Goal: Task Accomplishment & Management: Complete application form

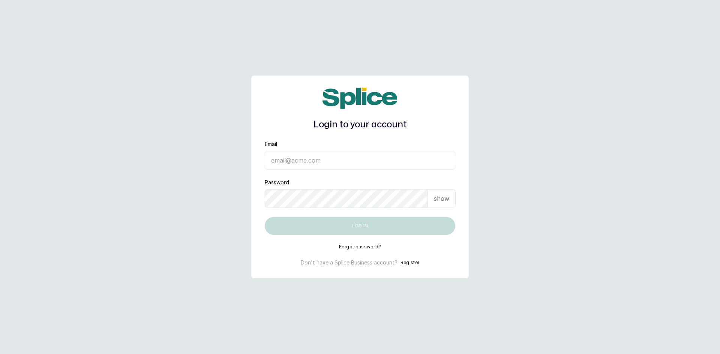
type input "[EMAIL_ADDRESS][DOMAIN_NAME]"
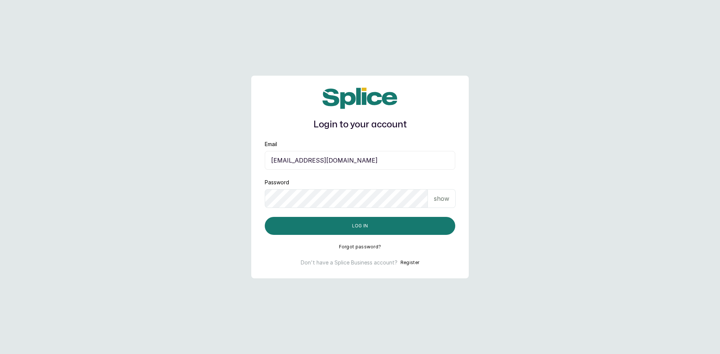
click at [442, 195] on p "show" at bounding box center [441, 198] width 15 height 9
click at [366, 229] on button "Log in" at bounding box center [360, 226] width 191 height 18
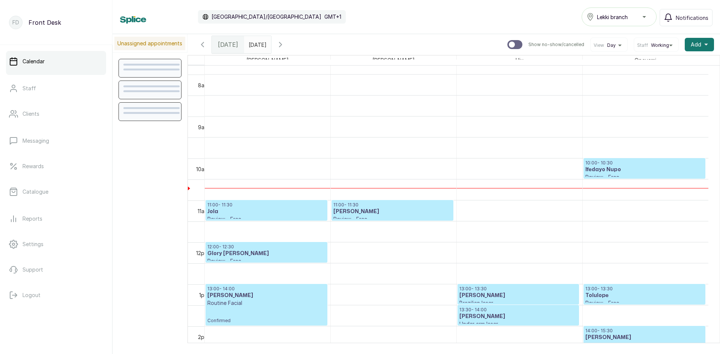
scroll to position [327, 0]
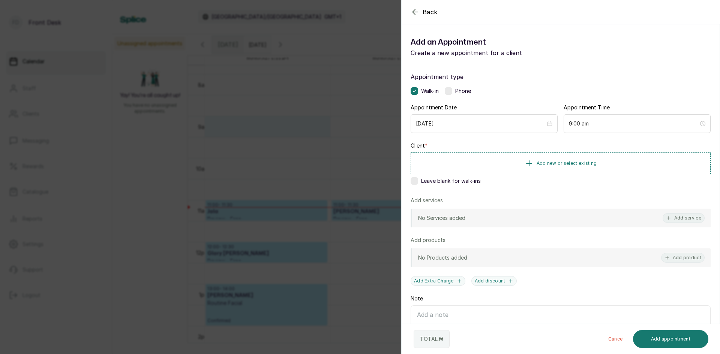
click at [166, 199] on div "Back Add Appointment Add an Appointment Create a new appointment for a client A…" at bounding box center [360, 177] width 720 height 354
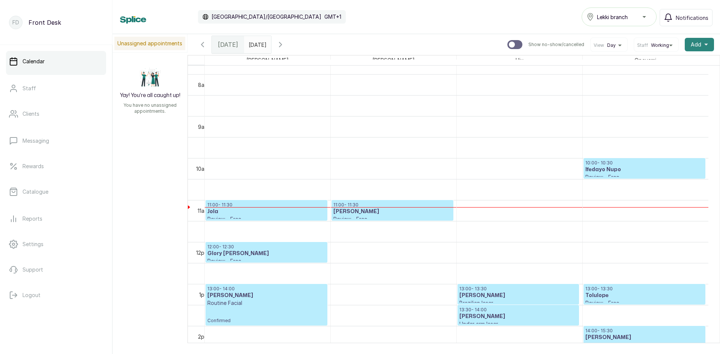
click at [696, 44] on button "Add +" at bounding box center [699, 45] width 29 height 14
click at [645, 66] on span "Add Appointment" at bounding box center [672, 64] width 72 height 9
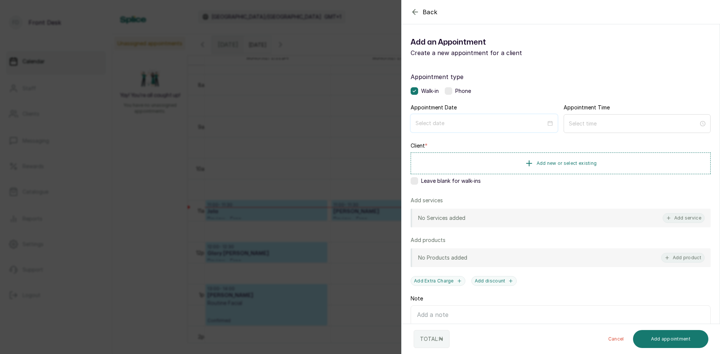
click at [474, 124] on input at bounding box center [481, 123] width 131 height 8
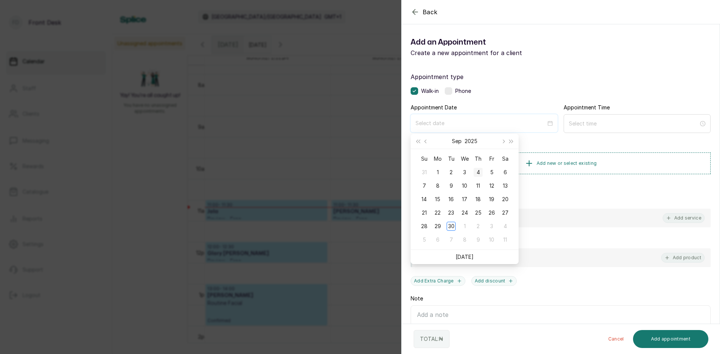
type input "2025/09/04"
type input "2025/10/03"
click at [493, 227] on div "3" at bounding box center [491, 226] width 9 height 9
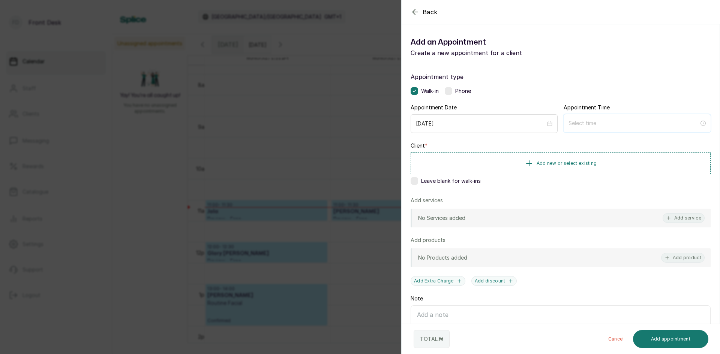
click at [578, 123] on input at bounding box center [634, 123] width 131 height 8
type input "2:00 am"
type input "12:04 am"
type input "3:00 am"
type input "4:00 am"
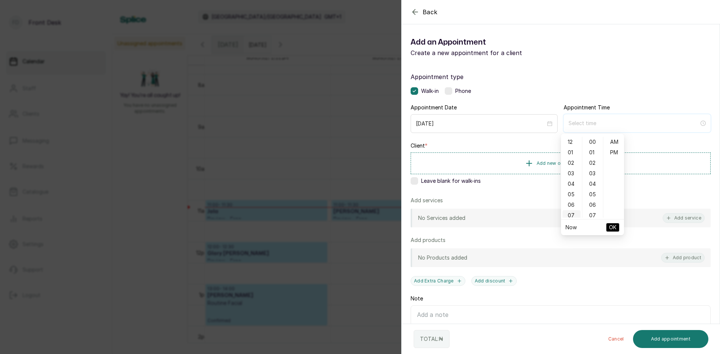
type input "6:00 am"
type input "5:00 am"
click at [569, 192] on div "05" at bounding box center [572, 194] width 18 height 11
click at [614, 151] on div "PM" at bounding box center [614, 152] width 18 height 11
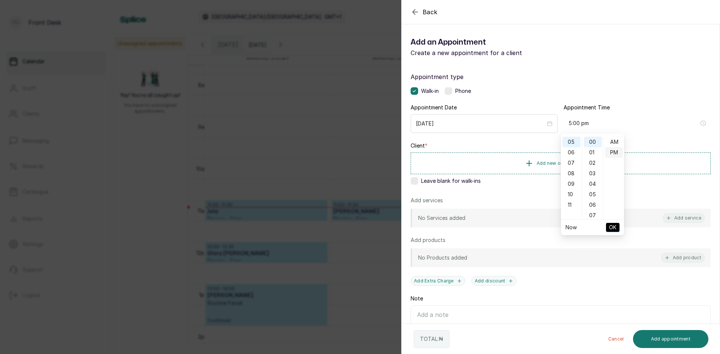
scroll to position [11, 0]
type input "5:00 pm"
click at [679, 91] on div "Walk-in Phone" at bounding box center [561, 91] width 300 height 8
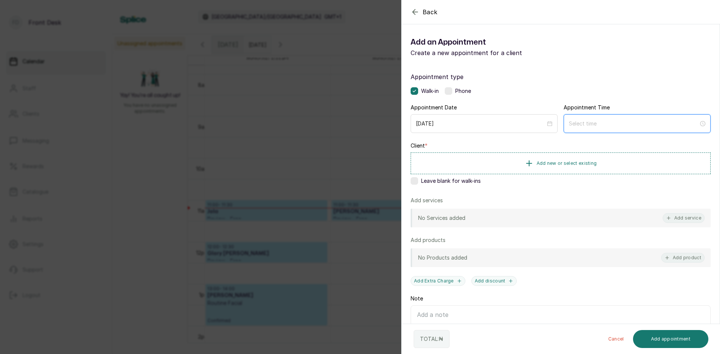
click at [608, 122] on input at bounding box center [634, 124] width 130 height 8
type input "5:02 pm"
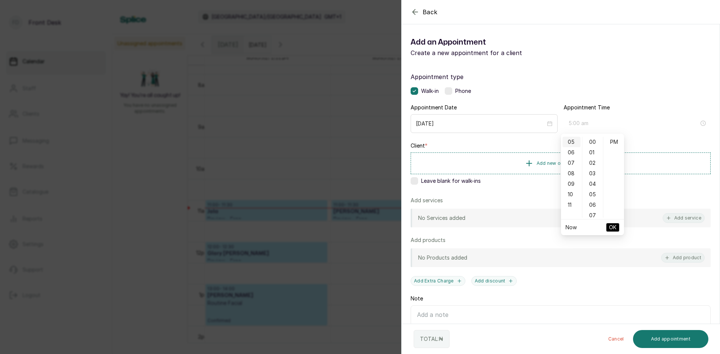
click at [575, 144] on div "05" at bounding box center [572, 142] width 18 height 11
click at [614, 152] on div "PM" at bounding box center [614, 152] width 18 height 11
type input "5:00 pm"
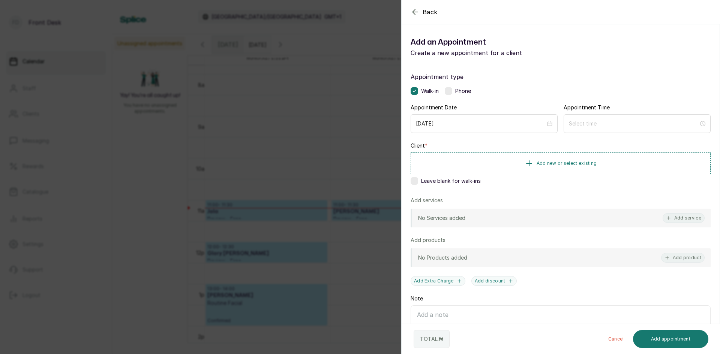
click at [693, 179] on div "Leave blank for walk-ins" at bounding box center [561, 181] width 300 height 8
click at [301, 32] on div "Back Add Appointment Add an Appointment Create a new appointment for a client A…" at bounding box center [360, 177] width 720 height 354
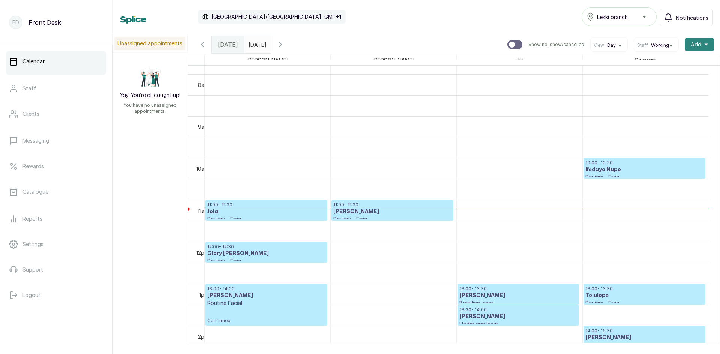
click at [696, 44] on button "Add +" at bounding box center [699, 45] width 29 height 14
click at [665, 65] on span "Add Appointment" at bounding box center [672, 64] width 72 height 9
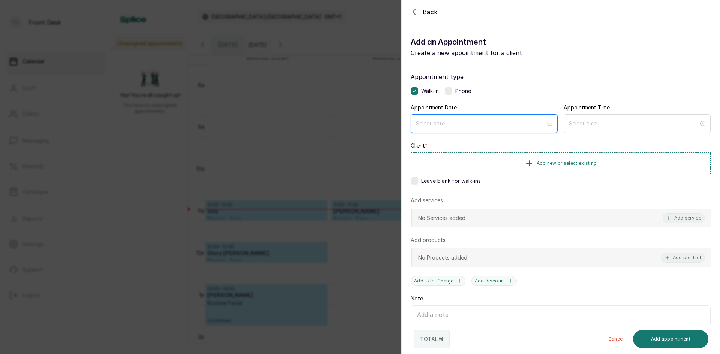
click at [512, 121] on input at bounding box center [481, 124] width 130 height 8
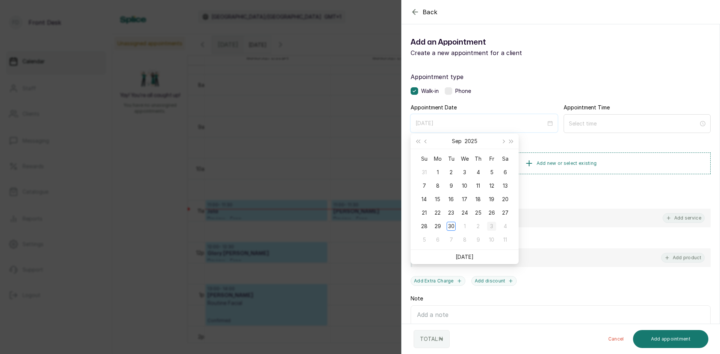
type input "2025/10/03"
click at [491, 228] on div "3" at bounding box center [491, 226] width 9 height 9
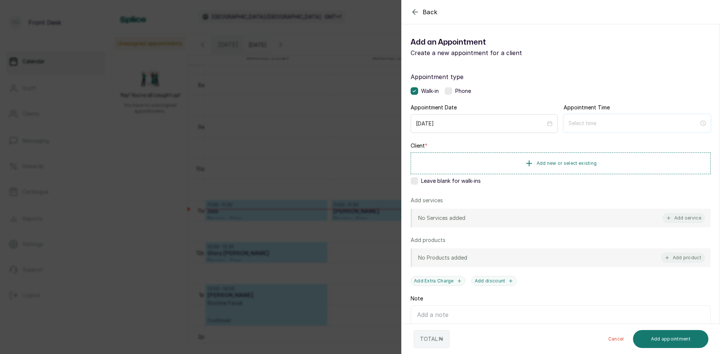
click at [603, 120] on input at bounding box center [634, 123] width 131 height 8
type input "12:00 am"
type input "12:02 am"
click at [570, 194] on div "05" at bounding box center [572, 194] width 18 height 11
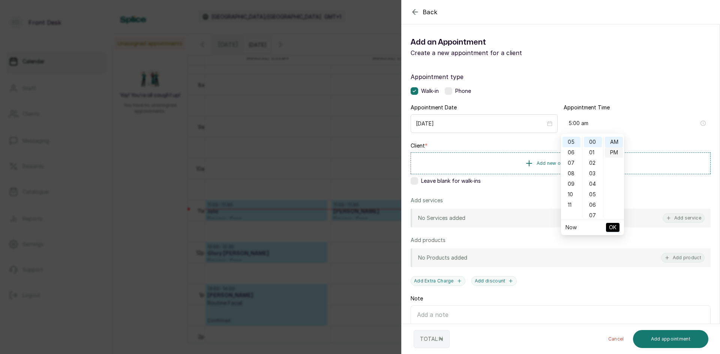
type input "5:00 pm"
click at [615, 154] on div "PM" at bounding box center [614, 152] width 18 height 11
click at [616, 227] on span "OK" at bounding box center [613, 228] width 8 height 14
click at [580, 163] on span "Add new or select existing" at bounding box center [567, 163] width 60 height 6
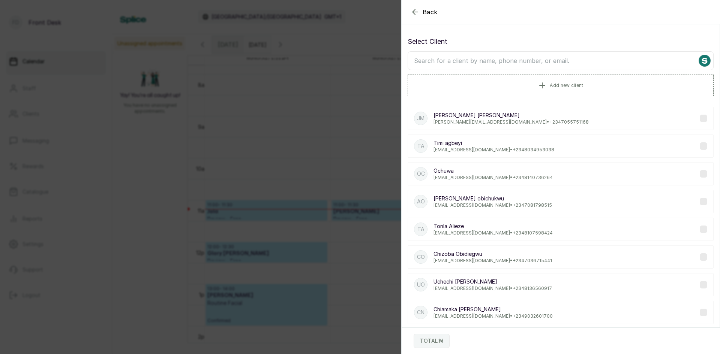
click at [562, 57] on input "text" at bounding box center [561, 60] width 306 height 19
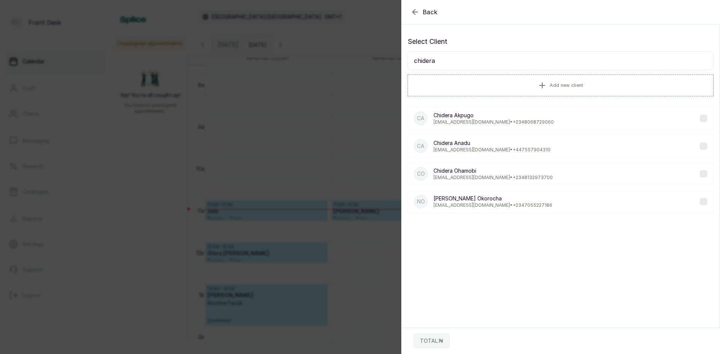
type input "chidera"
click at [455, 179] on p "chideraohamobi7@gmail.com • +234 8132973700" at bounding box center [493, 178] width 119 height 6
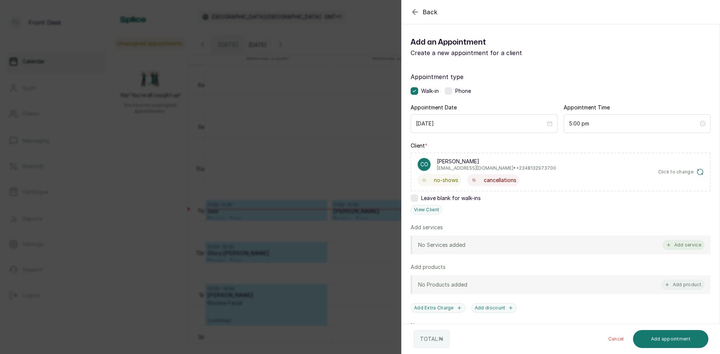
click at [666, 246] on icon "button" at bounding box center [668, 245] width 5 height 5
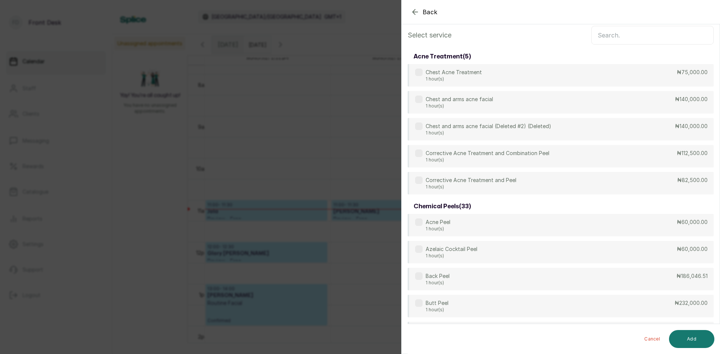
scroll to position [0, 0]
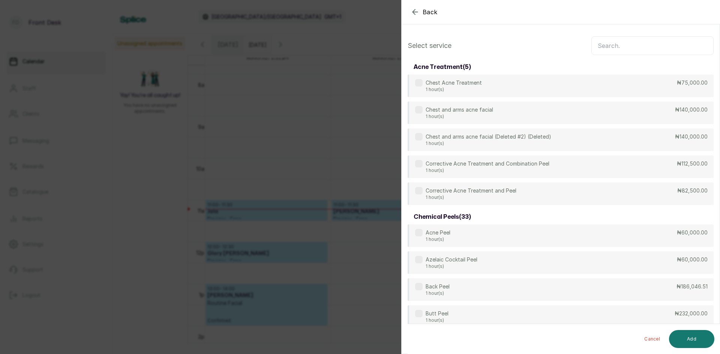
click at [612, 46] on input "text" at bounding box center [652, 45] width 122 height 19
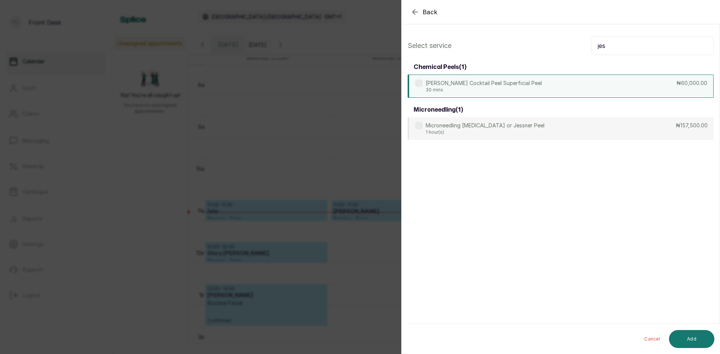
type input "jes"
click at [483, 87] on p "Jessner Cocktail Peel Superficial Peel" at bounding box center [484, 84] width 116 height 8
click at [701, 341] on button "Add" at bounding box center [691, 339] width 45 height 18
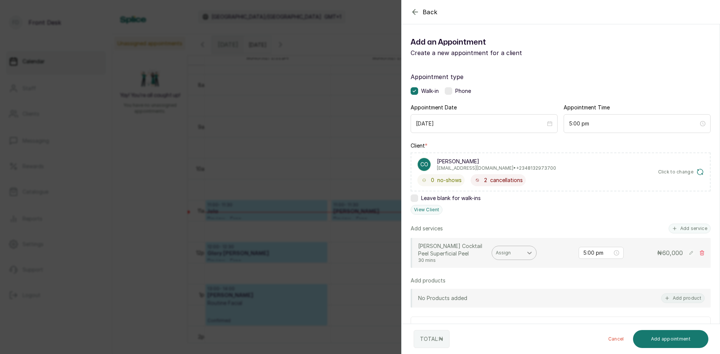
click at [525, 252] on div at bounding box center [530, 253] width 14 height 14
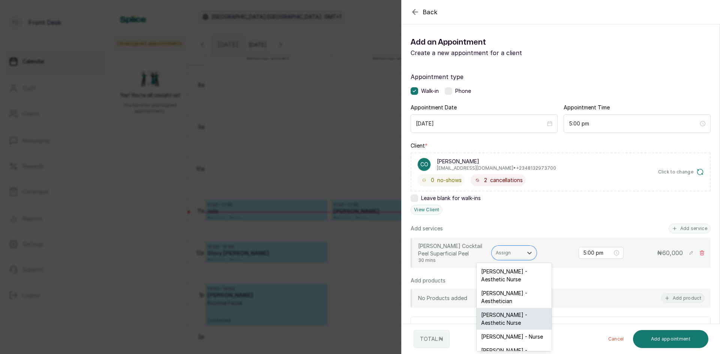
scroll to position [81, 0]
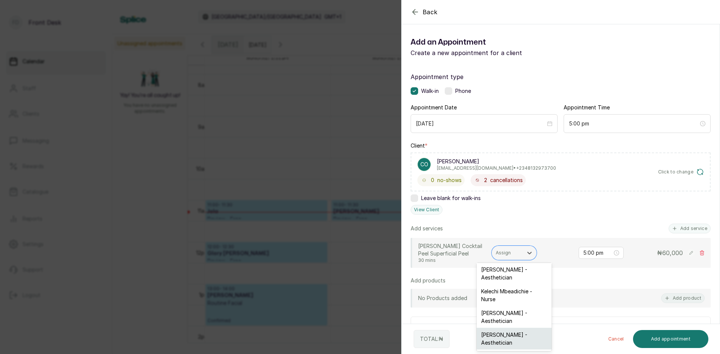
click at [496, 338] on div "Donna Onyendi - Aesthetician" at bounding box center [514, 339] width 75 height 22
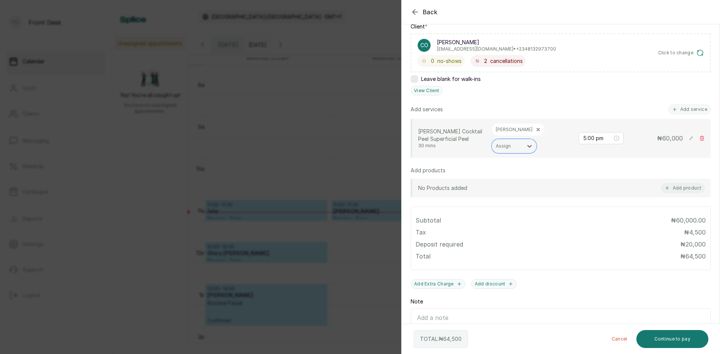
scroll to position [165, 0]
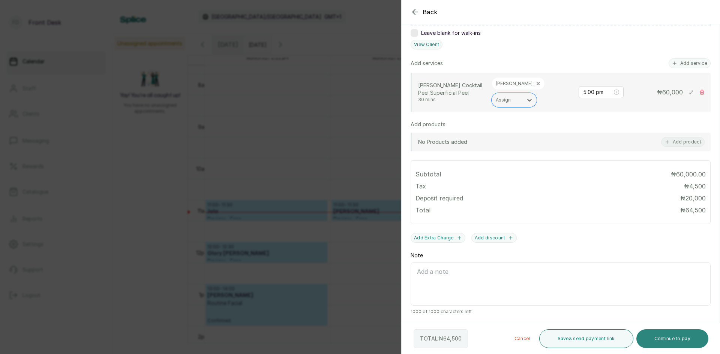
click at [666, 337] on button "Continue to pay" at bounding box center [672, 339] width 72 height 19
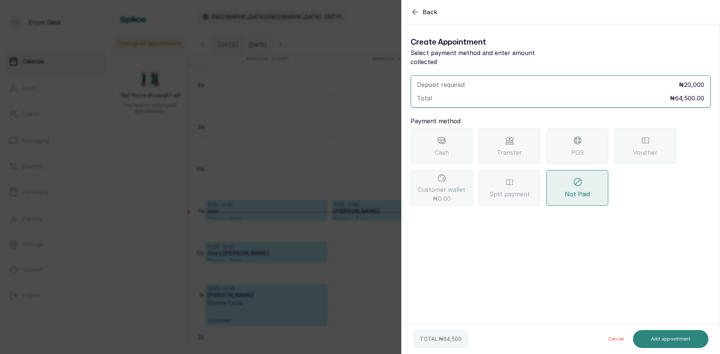
scroll to position [0, 0]
click at [513, 138] on icon at bounding box center [510, 141] width 8 height 6
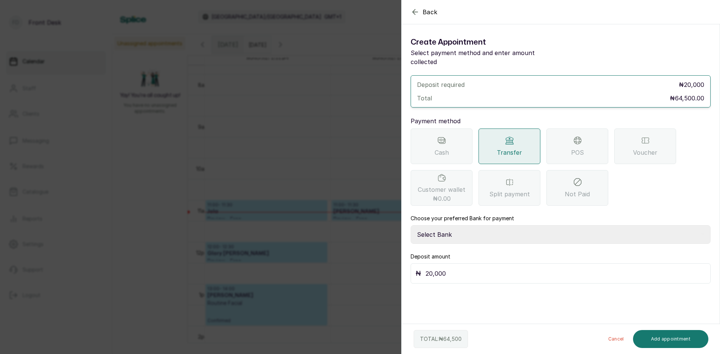
click at [510, 225] on select "Select Bank DONNA ONYENDI Fairmoney Microfinance Bank SKN ANALYTICS MED AESTH. …" at bounding box center [561, 234] width 300 height 19
select select "43272bc0-21c6-4b19-b9fb-c2093b8603c2"
click at [411, 225] on select "Select Bank DONNA ONYENDI Fairmoney Microfinance Bank SKN ANALYTICS MED AESTH. …" at bounding box center [561, 234] width 300 height 19
click at [502, 269] on input "20,000" at bounding box center [566, 274] width 280 height 11
click at [654, 342] on button "Add appointment" at bounding box center [671, 339] width 76 height 18
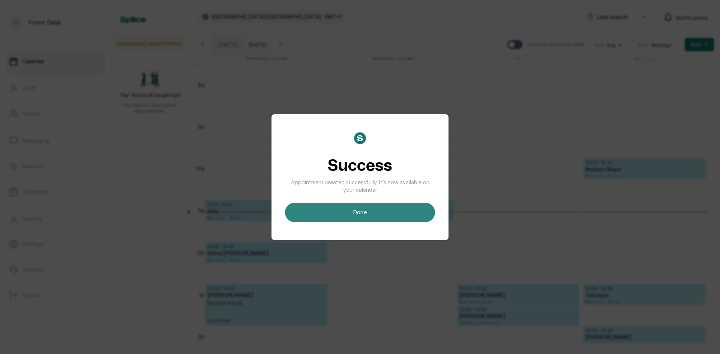
click at [369, 207] on button "done" at bounding box center [360, 213] width 150 height 20
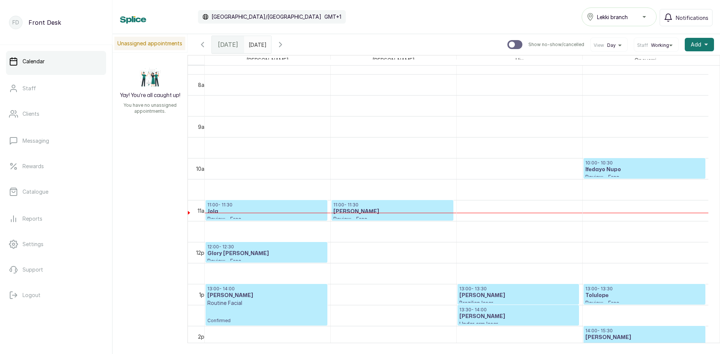
click at [271, 46] on span at bounding box center [264, 42] width 14 height 13
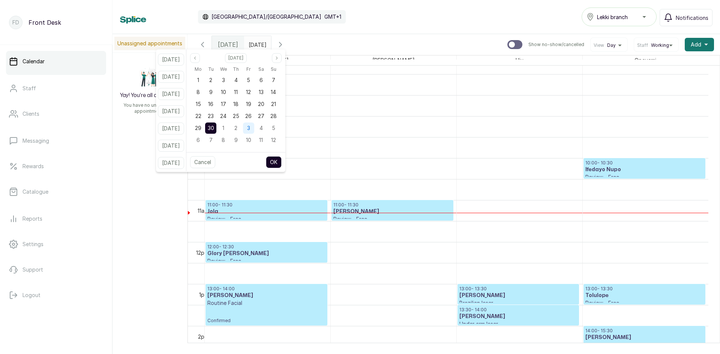
click at [250, 130] on span "3" at bounding box center [248, 128] width 3 height 6
click at [281, 158] on button "OK" at bounding box center [274, 162] width 16 height 12
type input "03/10/2025"
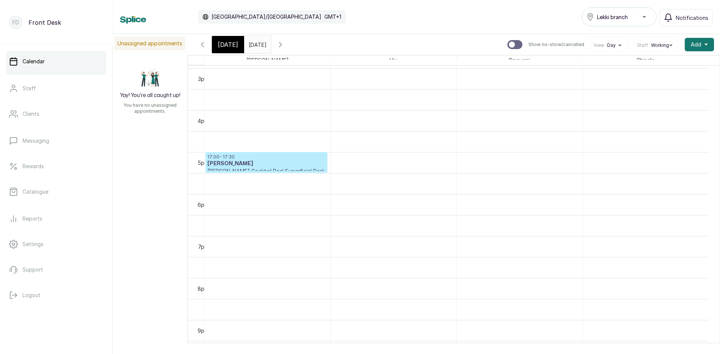
click at [220, 44] on span "Today" at bounding box center [228, 44] width 20 height 9
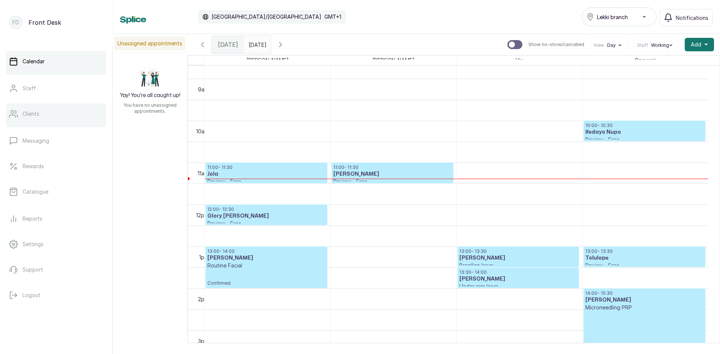
click at [40, 114] on link "Clients" at bounding box center [56, 114] width 100 height 21
